Goal: Information Seeking & Learning: Check status

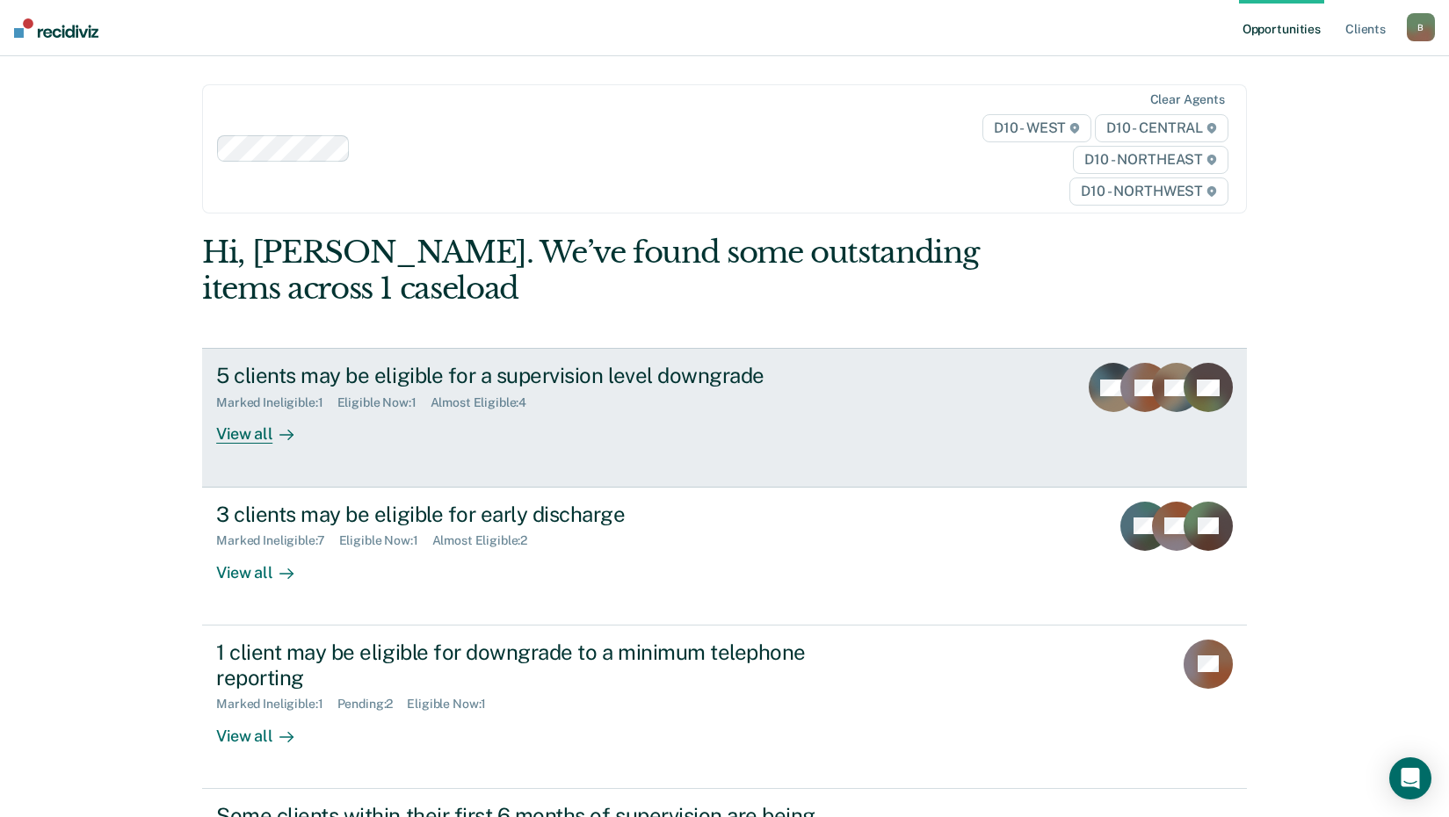
click at [582, 383] on div "5 clients may be eligible for a supervision level downgrade" at bounding box center [524, 375] width 617 height 25
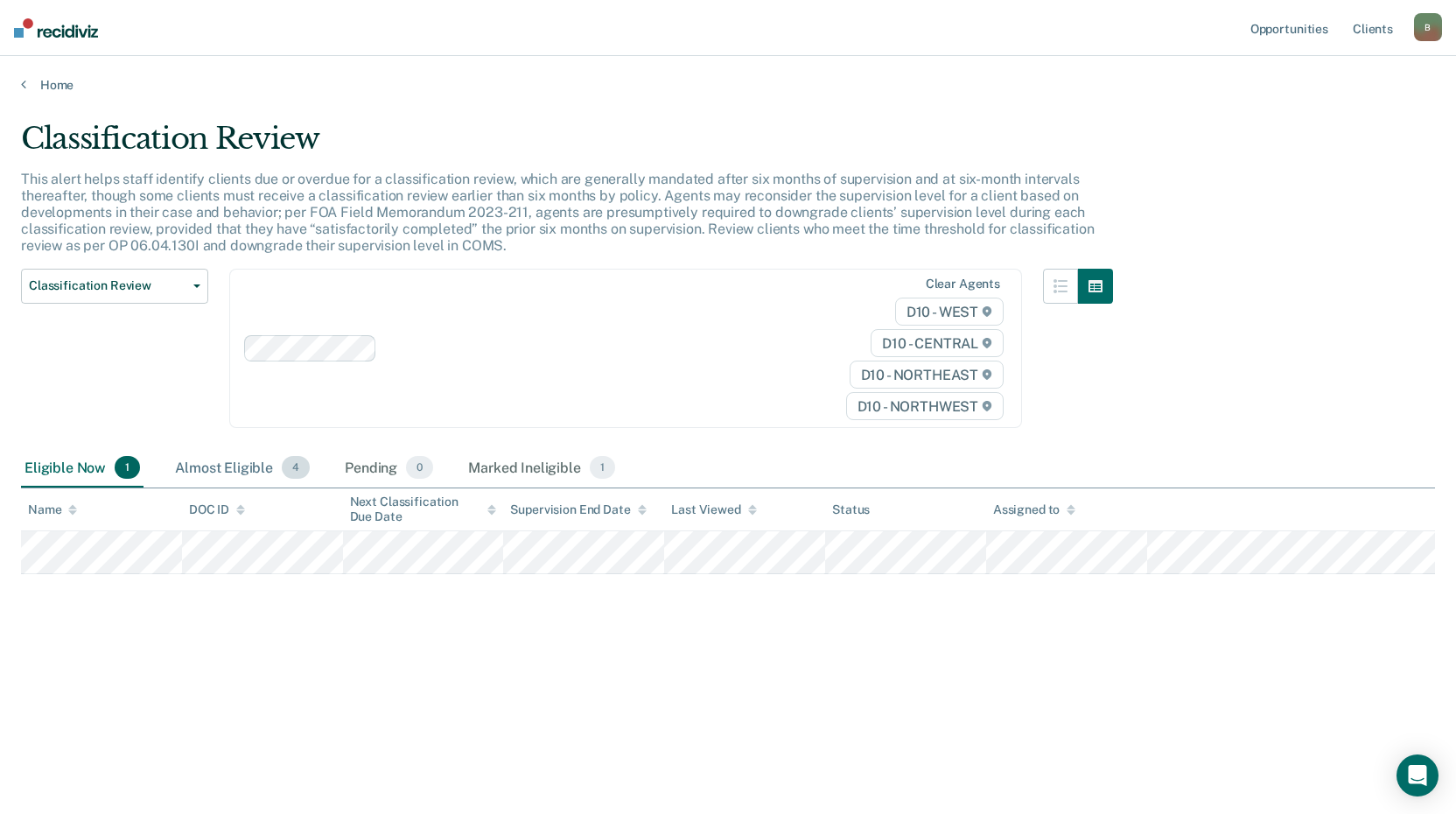
click at [215, 469] on div "Almost Eligible 4" at bounding box center [242, 468] width 141 height 39
